Goal: Information Seeking & Learning: Compare options

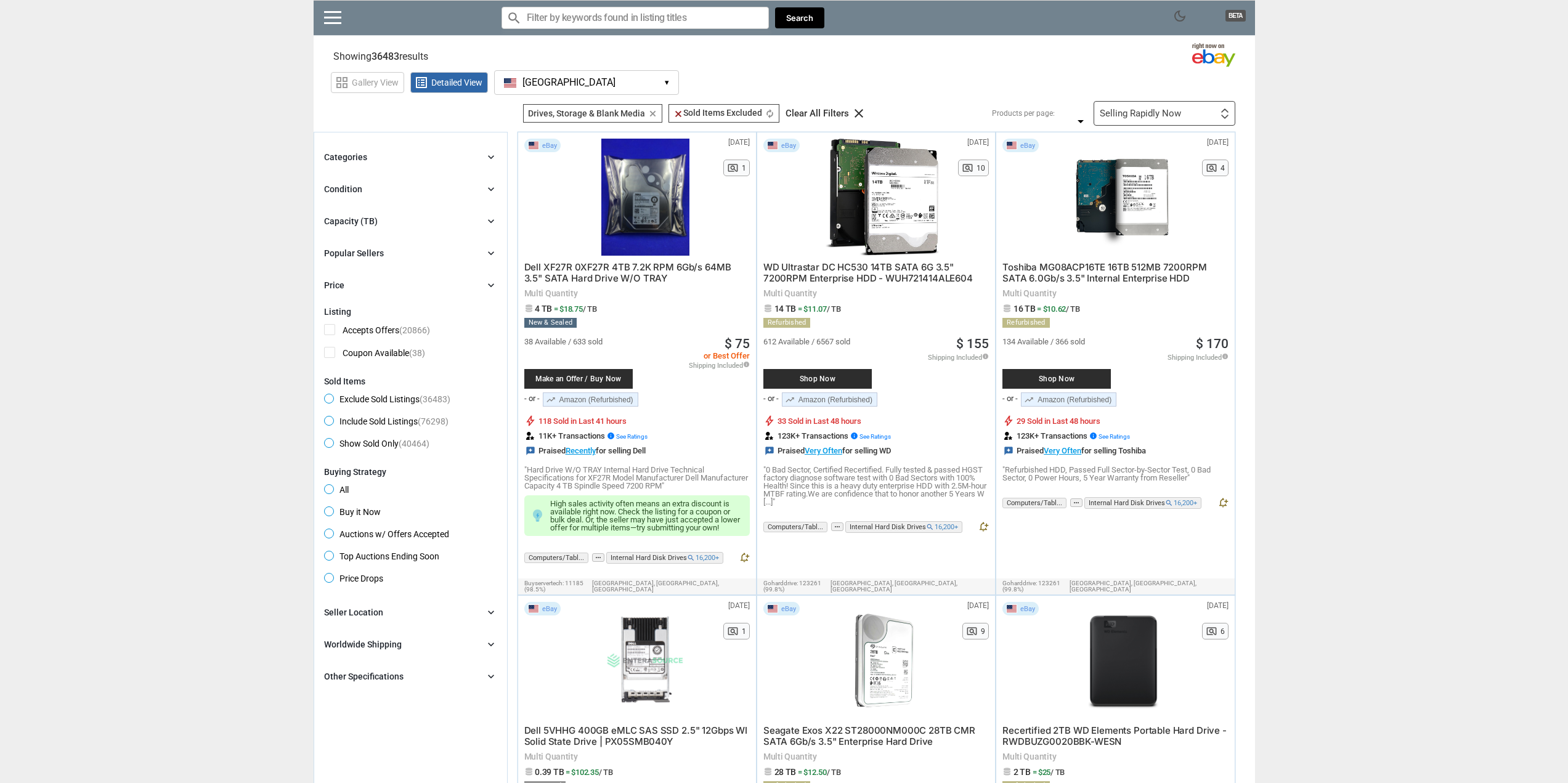
click at [393, 222] on div "Capacity (TB) chevron_right" at bounding box center [410, 221] width 173 height 15
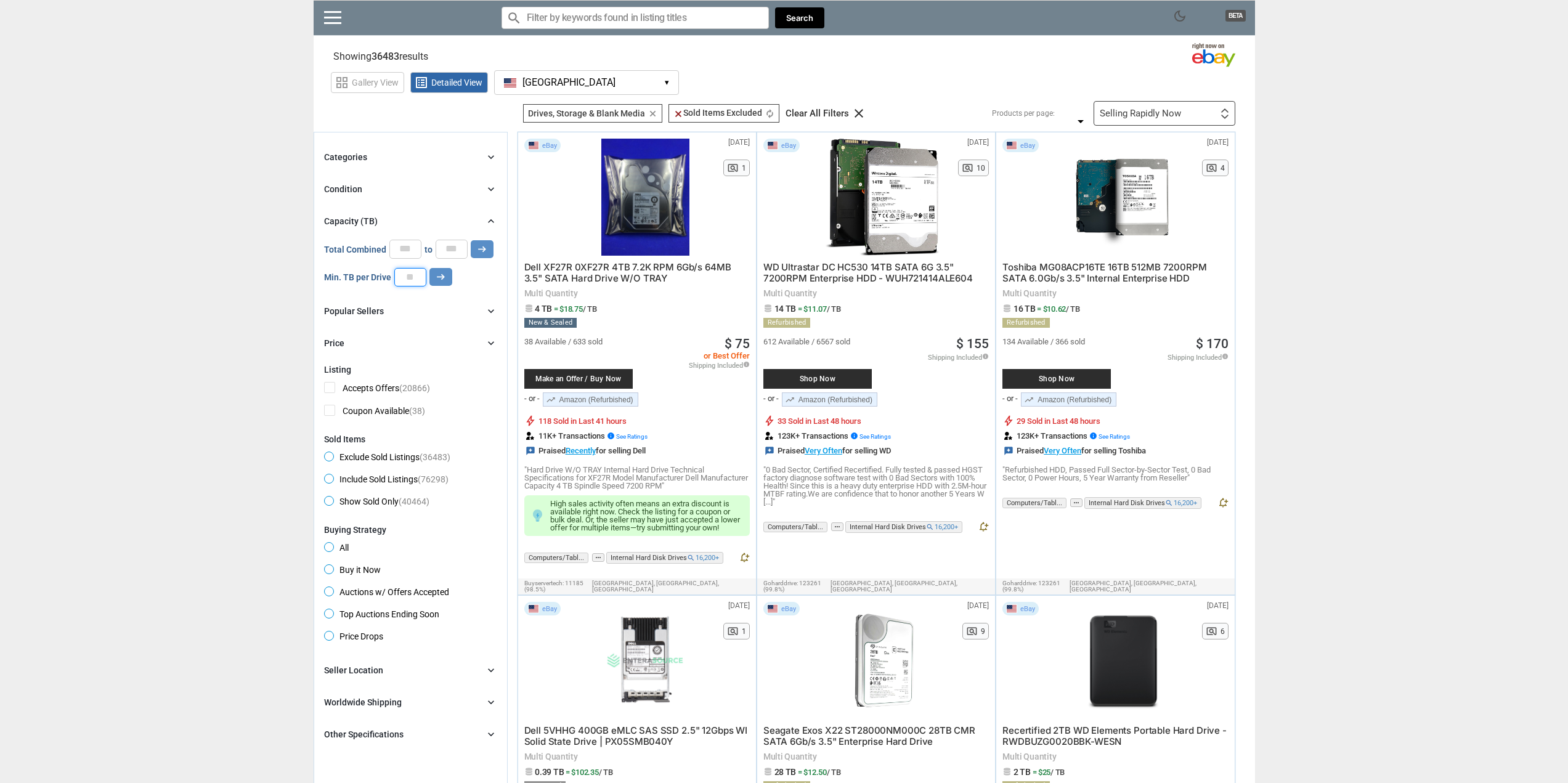
click at [421, 272] on input "number" at bounding box center [410, 277] width 32 height 19
type input "**"
click at [441, 278] on icon "arrow_right_alt" at bounding box center [441, 277] width 12 height 12
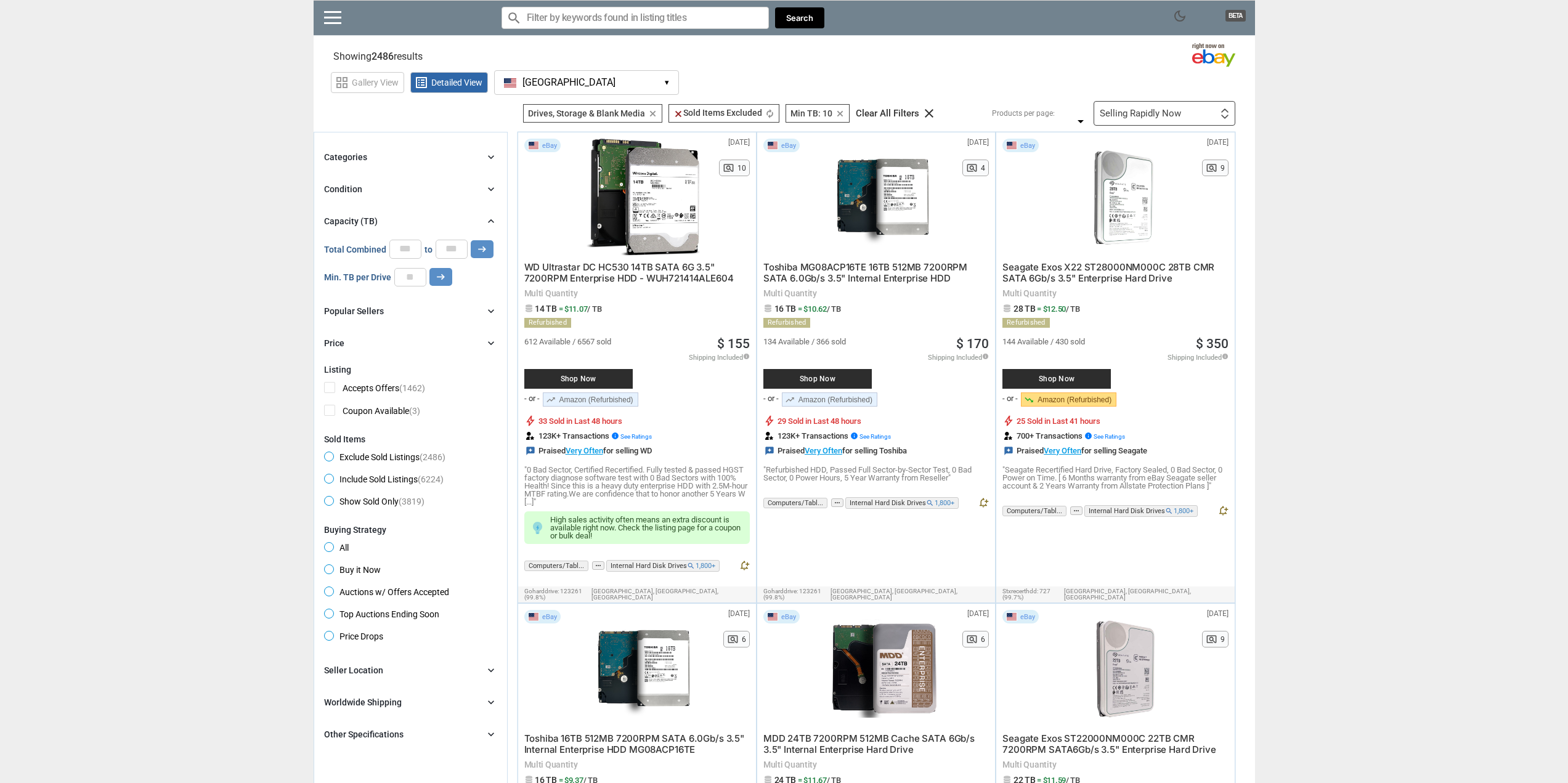
click at [670, 189] on div at bounding box center [644, 197] width 127 height 117
click at [594, 283] on span "WD Ultrastar DC HC530 14TB SATA 6G 3.5" 7200RPM Enterprise HDD - WUH721414ALE604" at bounding box center [629, 272] width 209 height 23
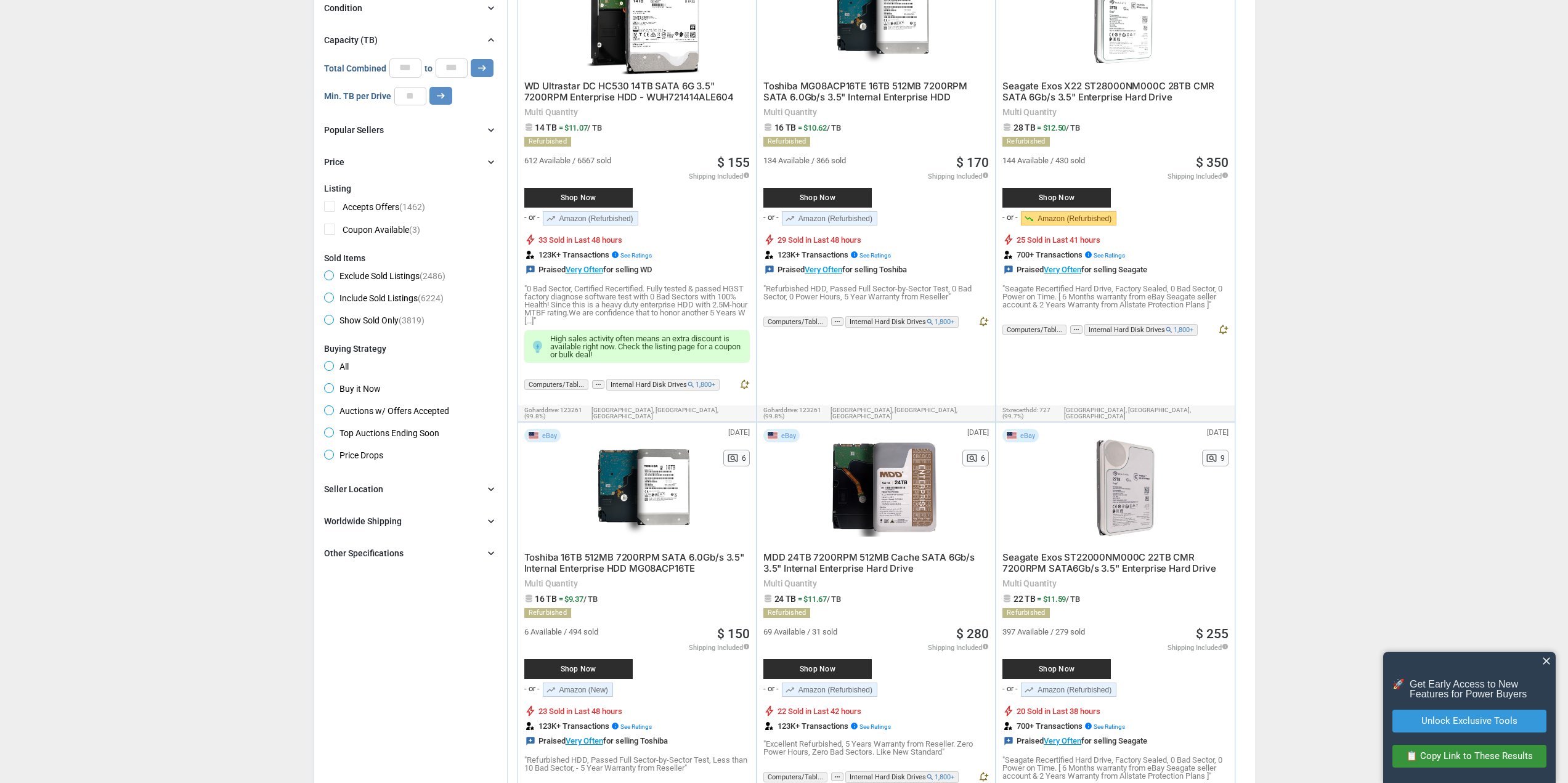
scroll to position [431, 0]
